Goal: Navigation & Orientation: Find specific page/section

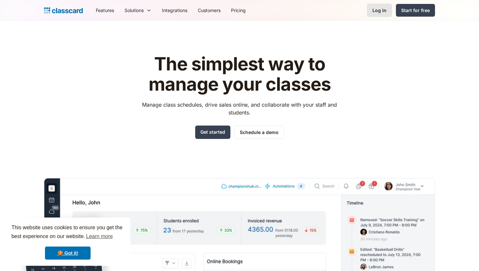
click at [379, 13] on div "Log in" at bounding box center [379, 10] width 14 height 7
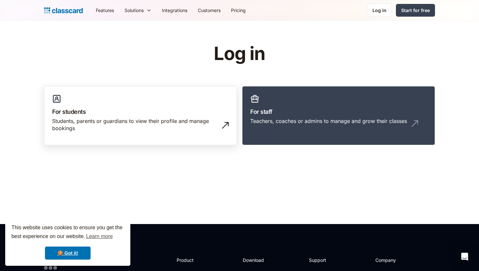
click at [209, 127] on div "Students, parents or guardians to view their profile and manage bookings" at bounding box center [134, 124] width 164 height 15
